Goal: Navigation & Orientation: Find specific page/section

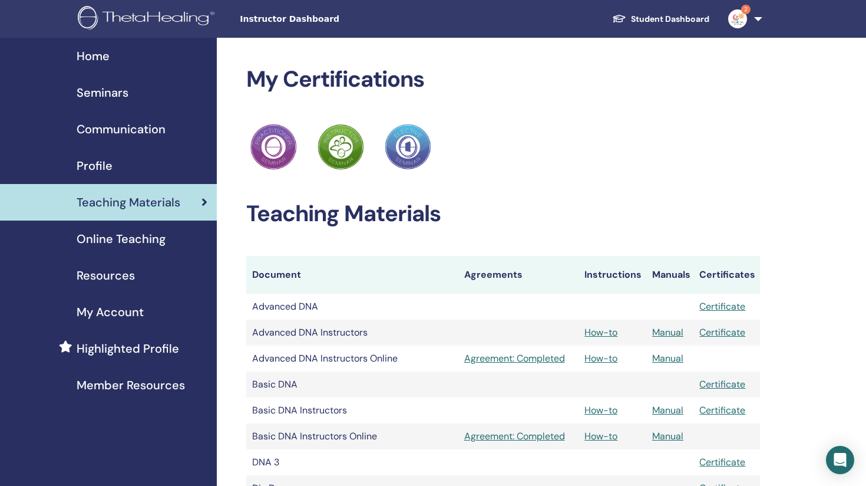
click at [94, 93] on span "Seminars" at bounding box center [103, 93] width 52 height 18
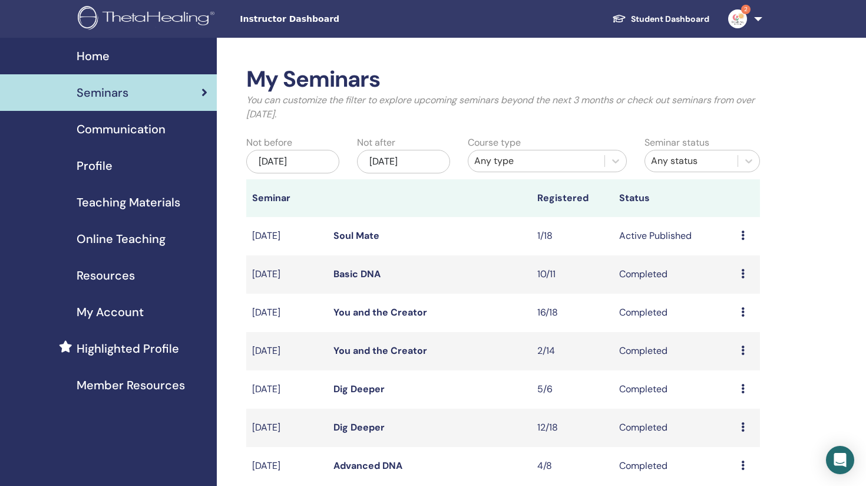
click at [744, 239] on icon at bounding box center [743, 234] width 4 height 9
click at [732, 279] on link "Attendees" at bounding box center [737, 284] width 45 height 12
click at [97, 163] on span "Profile" at bounding box center [95, 166] width 36 height 18
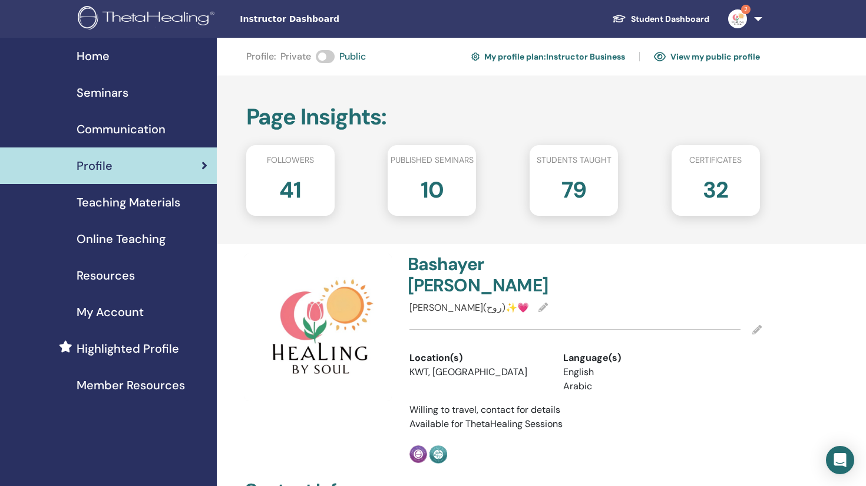
click at [116, 83] on link "Seminars" at bounding box center [108, 92] width 217 height 37
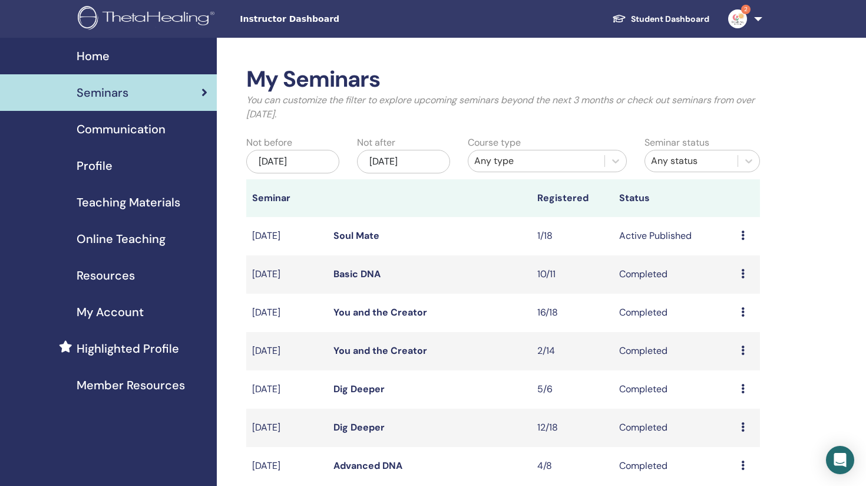
click at [101, 169] on span "Profile" at bounding box center [95, 166] width 36 height 18
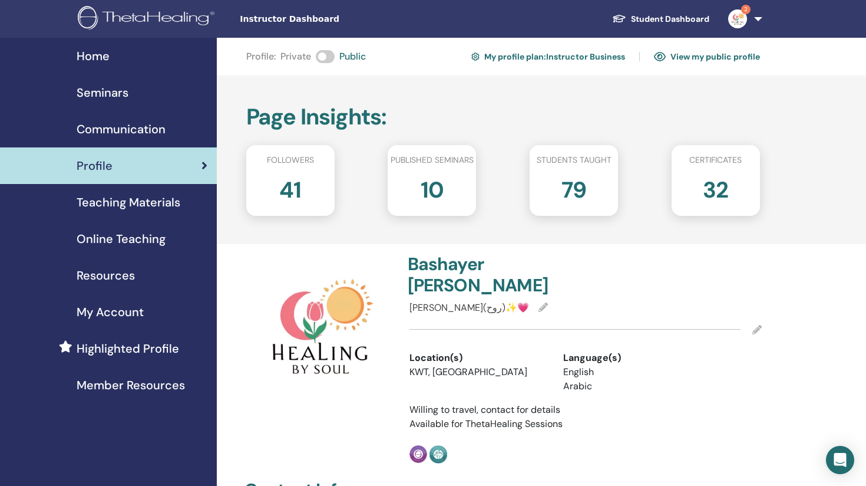
click at [131, 90] on div "Seminars" at bounding box center [108, 93] width 198 height 18
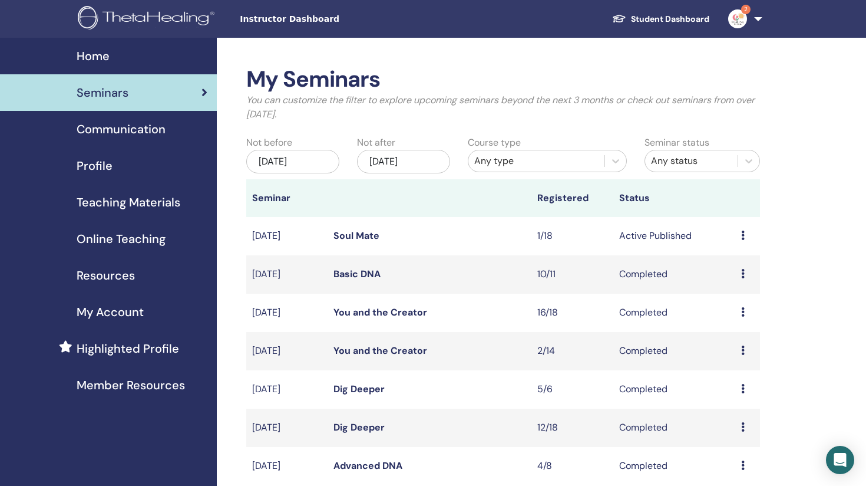
click at [157, 211] on link "Teaching Materials" at bounding box center [108, 202] width 217 height 37
